Goal: Find specific page/section: Find specific page/section

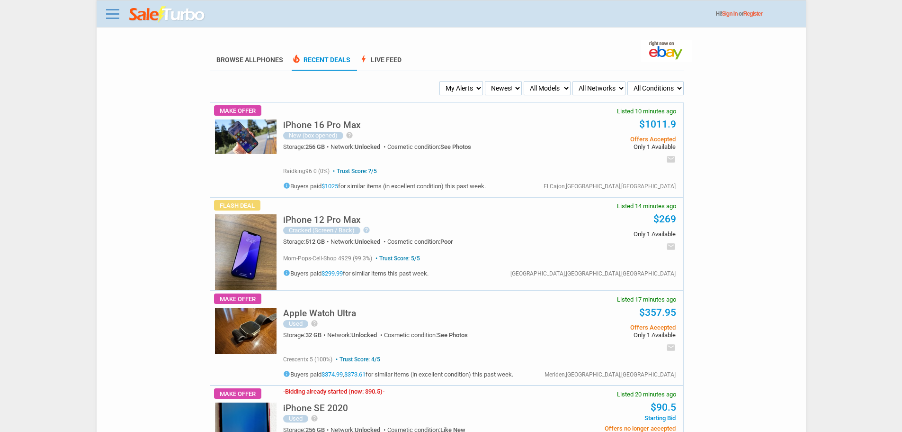
click at [485, 95] on ul "My Alerts All Deals BIN Only w/ Offers Only Newest Oldest Sold Fastest Savvy Bu…" at bounding box center [446, 88] width 475 height 14
click at [457, 85] on select "My Alerts All Deals BIN Only w/ Offers Only" at bounding box center [462, 88] width 44 height 14
select select "flash_bin"
click at [441, 81] on select "My Alerts All Deals BIN Only w/ Offers Only" at bounding box center [462, 88] width 44 height 14
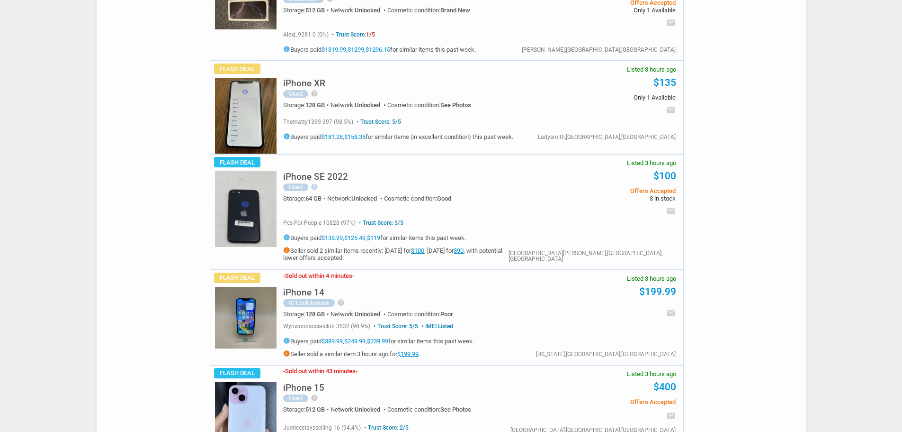
scroll to position [1516, 0]
